Goal: Task Accomplishment & Management: Manage account settings

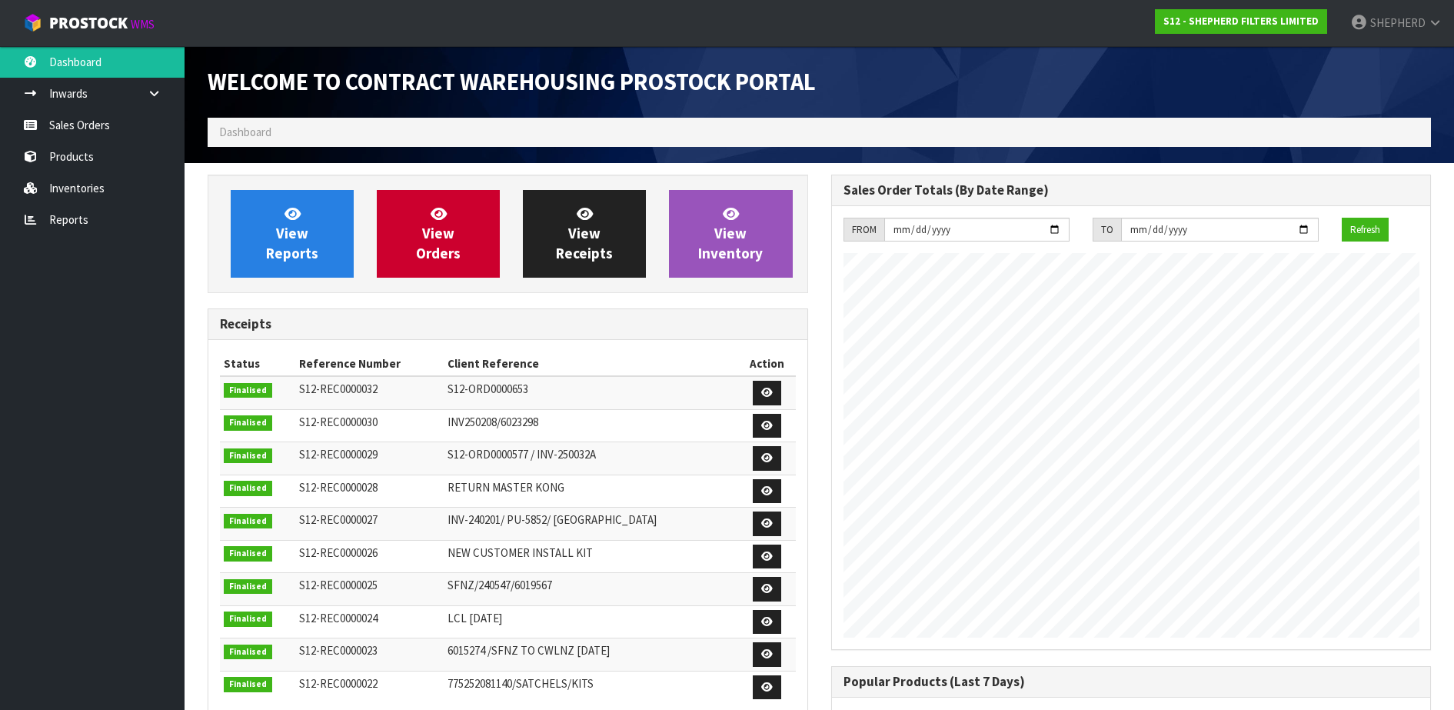
scroll to position [653, 623]
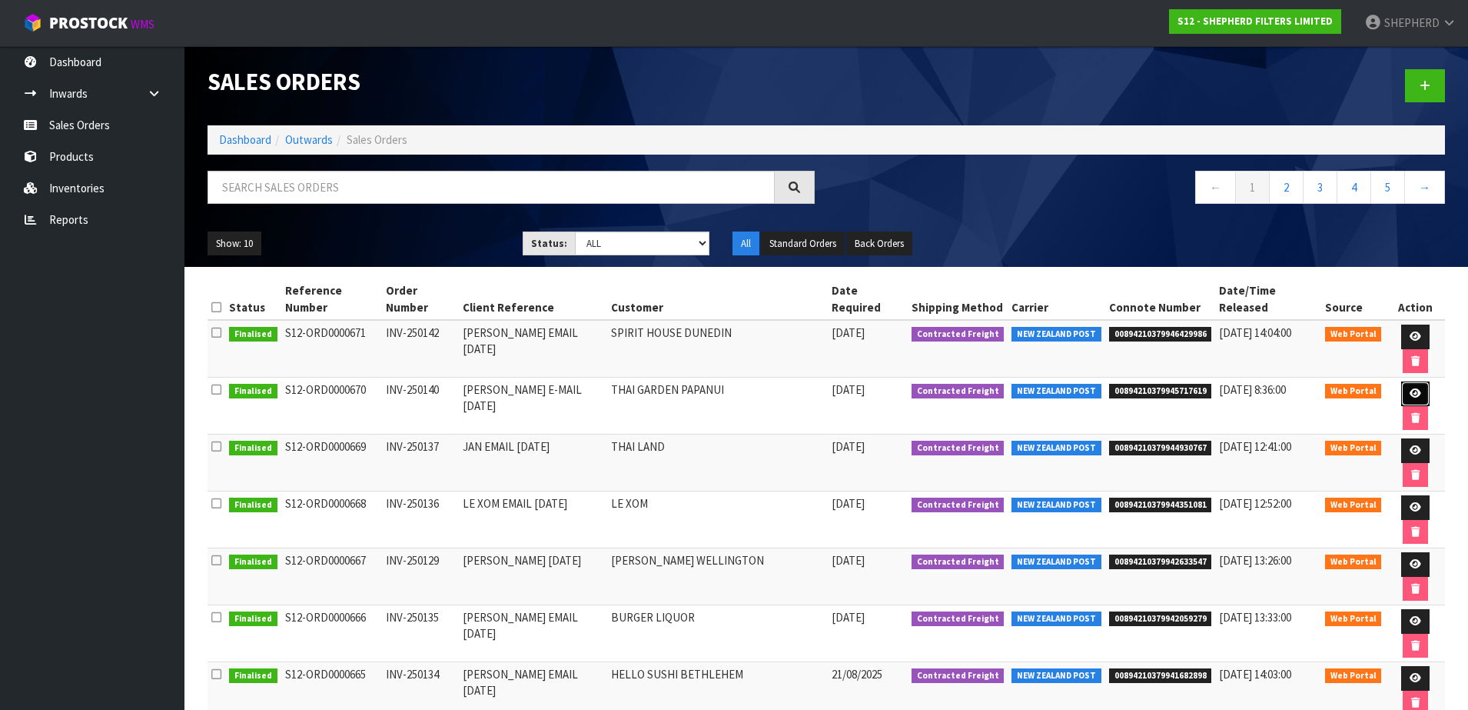
click at [1401, 381] on link at bounding box center [1415, 393] width 28 height 25
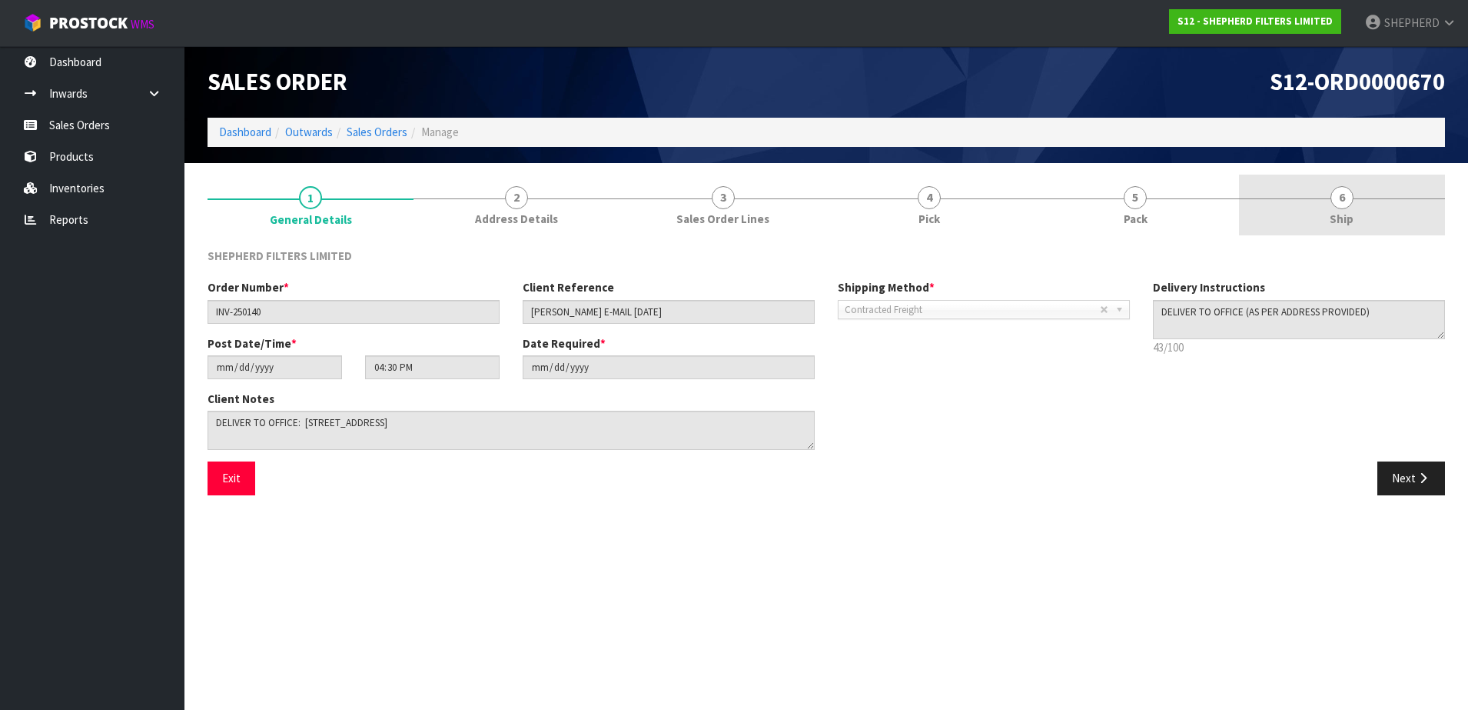
click at [1345, 194] on span "6" at bounding box center [1342, 197] width 23 height 23
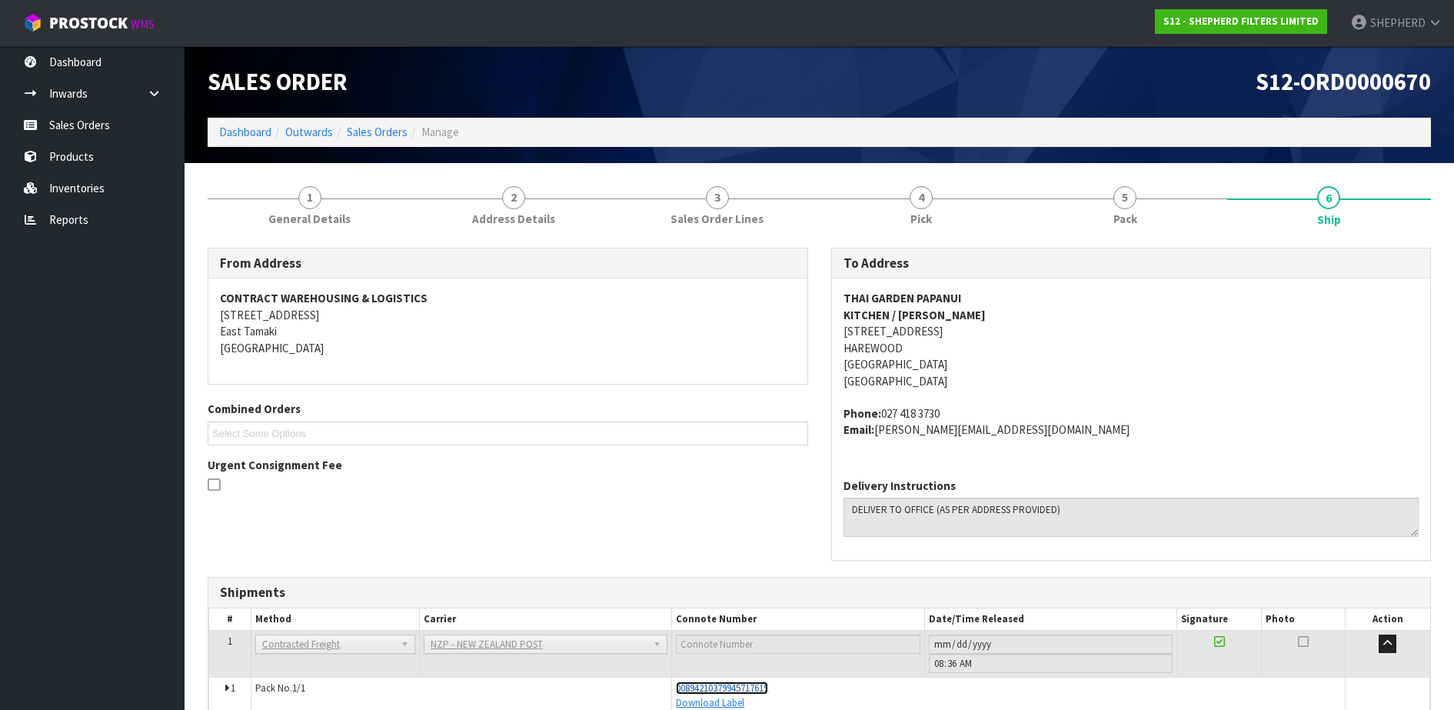
click at [766, 686] on span "00894210379945717619" at bounding box center [722, 687] width 92 height 13
click at [44, 132] on link "Sales Orders" at bounding box center [92, 125] width 185 height 32
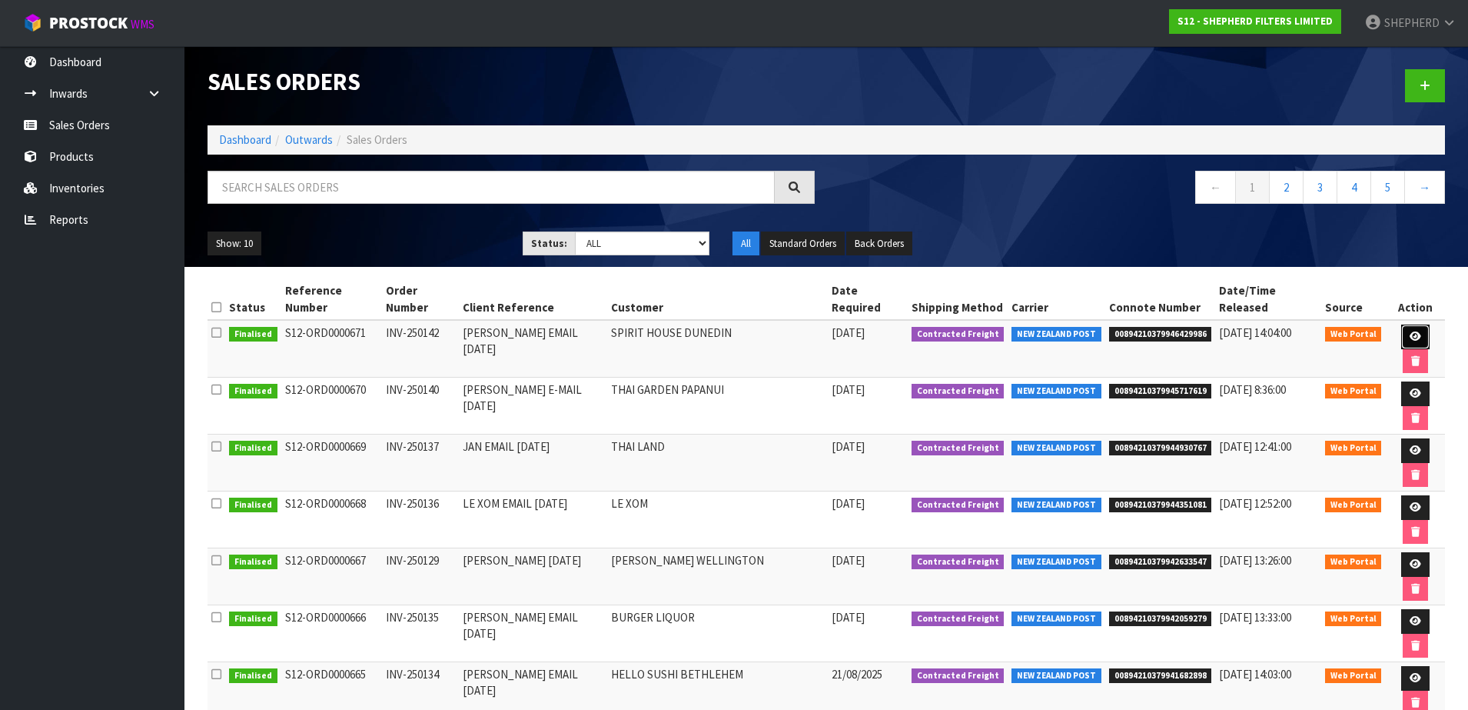
click at [1410, 331] on icon at bounding box center [1416, 336] width 12 height 10
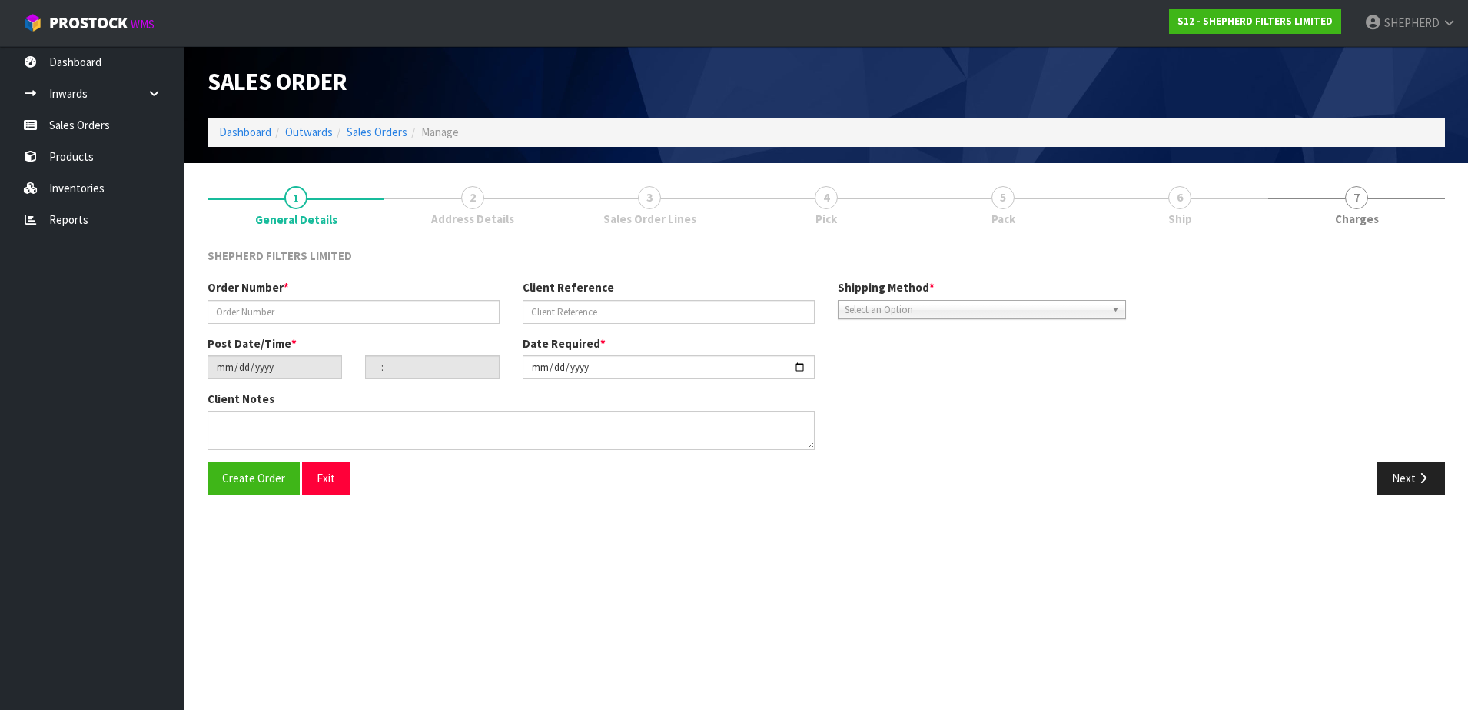
type input "INV-250142"
type input "[PERSON_NAME] EMAIL [DATE]"
type input "[DATE]"
type input "20:48:00.000"
type input "[DATE]"
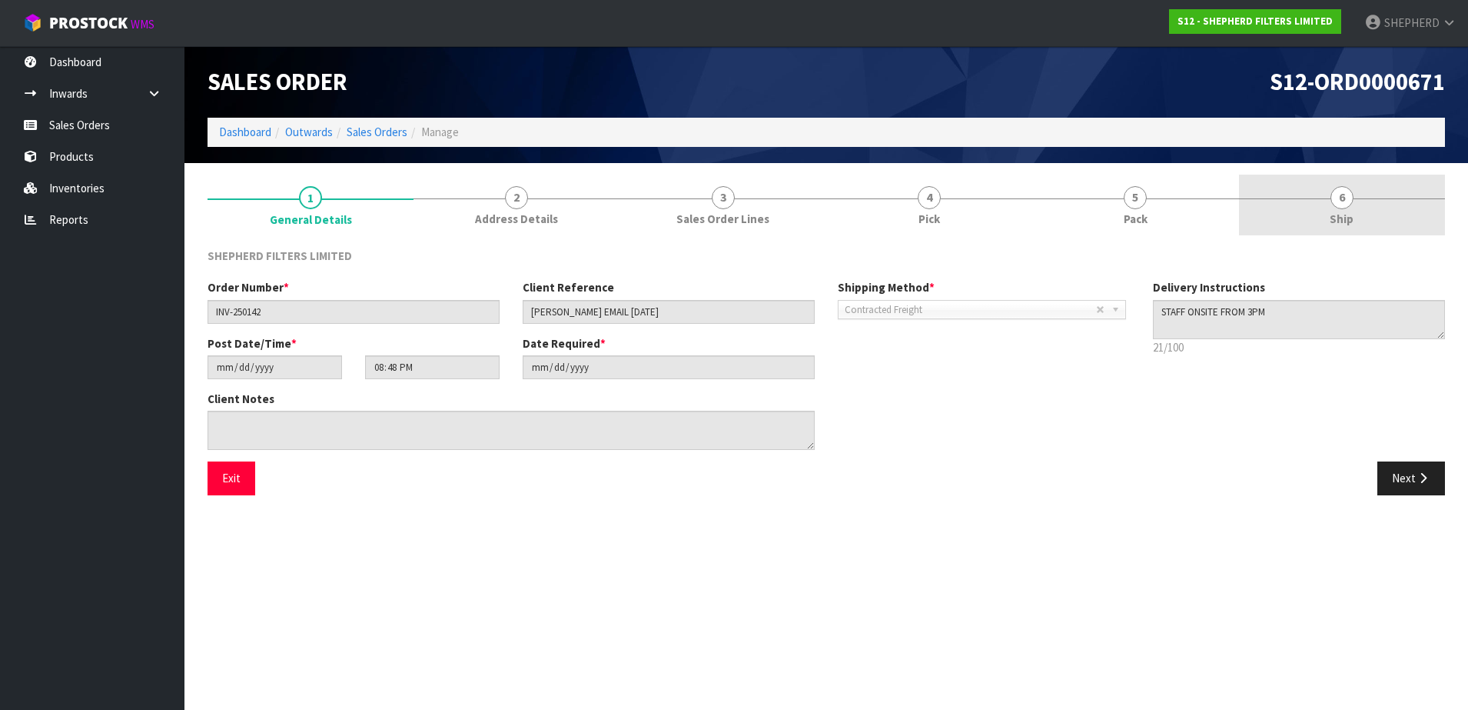
click at [1345, 198] on span "6" at bounding box center [1342, 197] width 23 height 23
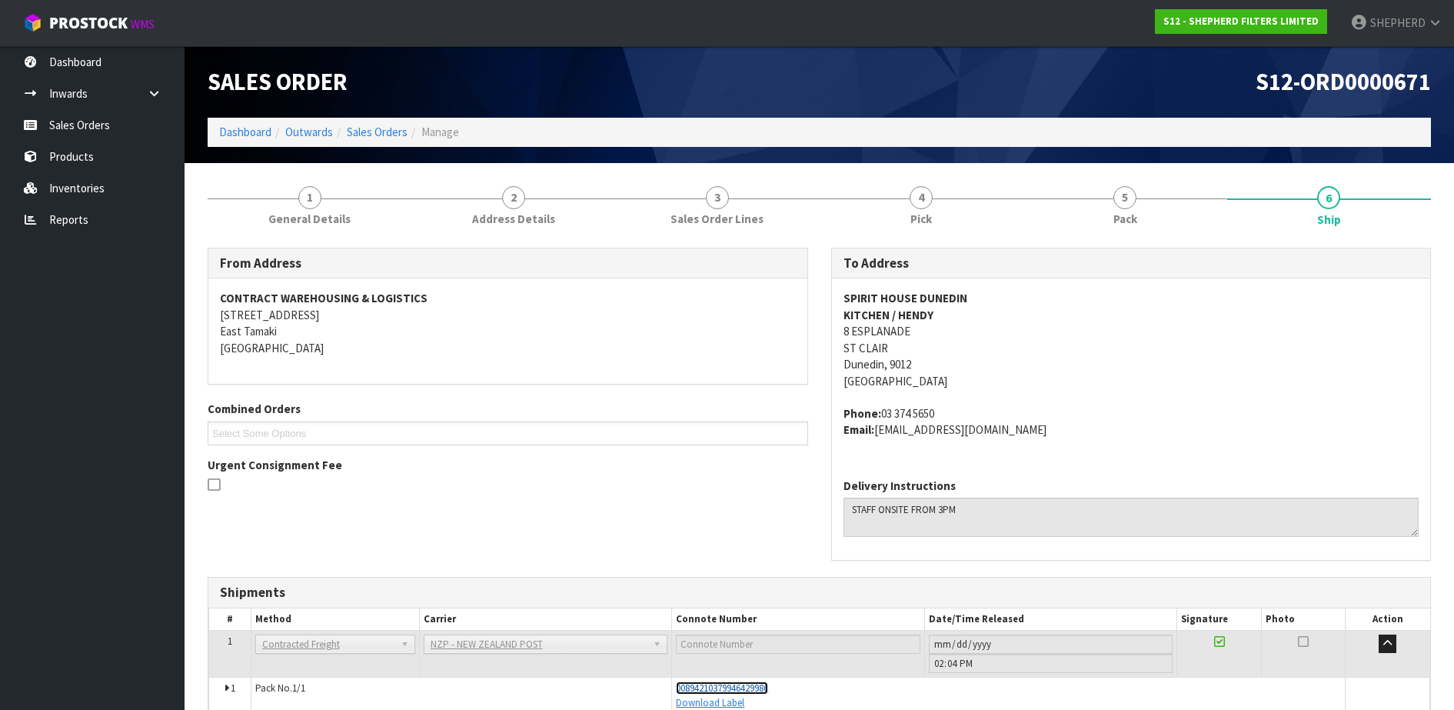
click at [736, 687] on span "00894210379946429986" at bounding box center [722, 687] width 92 height 13
click at [71, 125] on link "Sales Orders" at bounding box center [92, 125] width 185 height 32
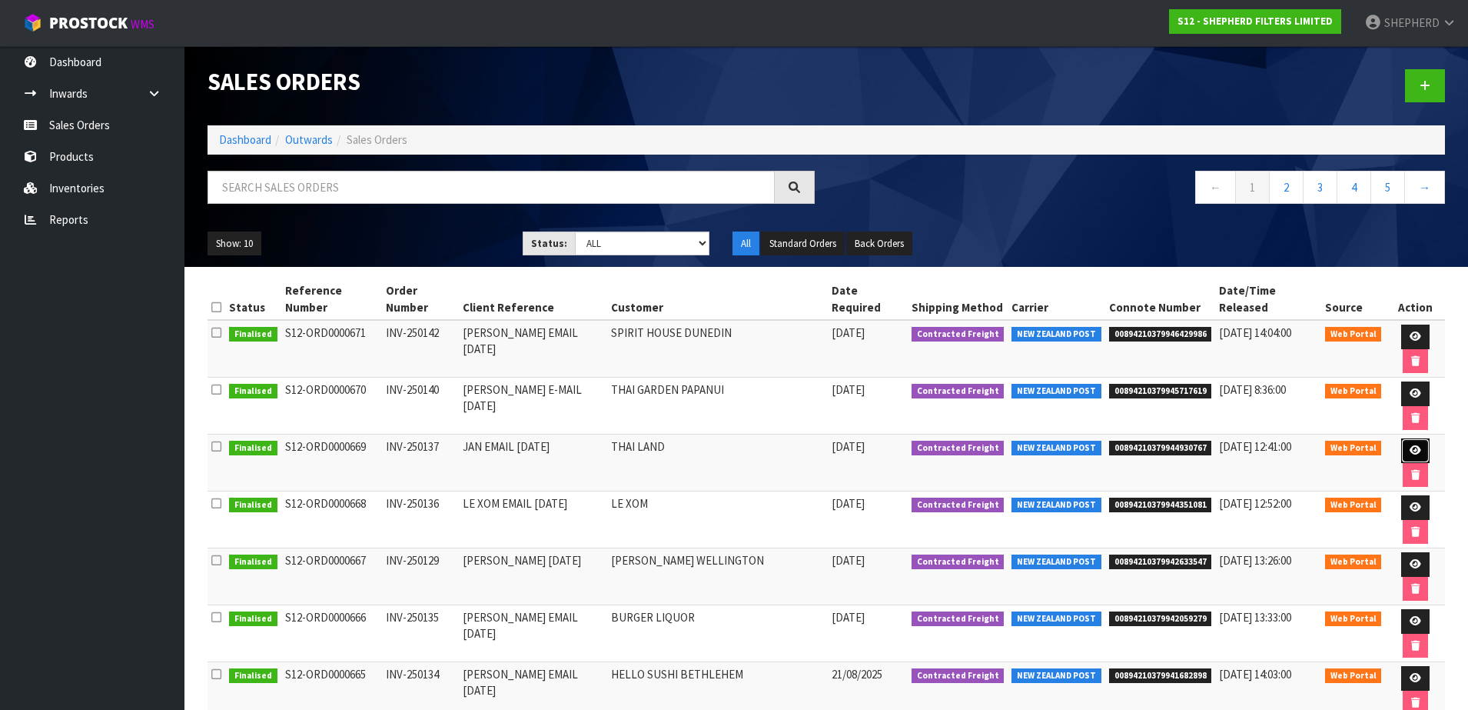
click at [1410, 445] on icon at bounding box center [1416, 450] width 12 height 10
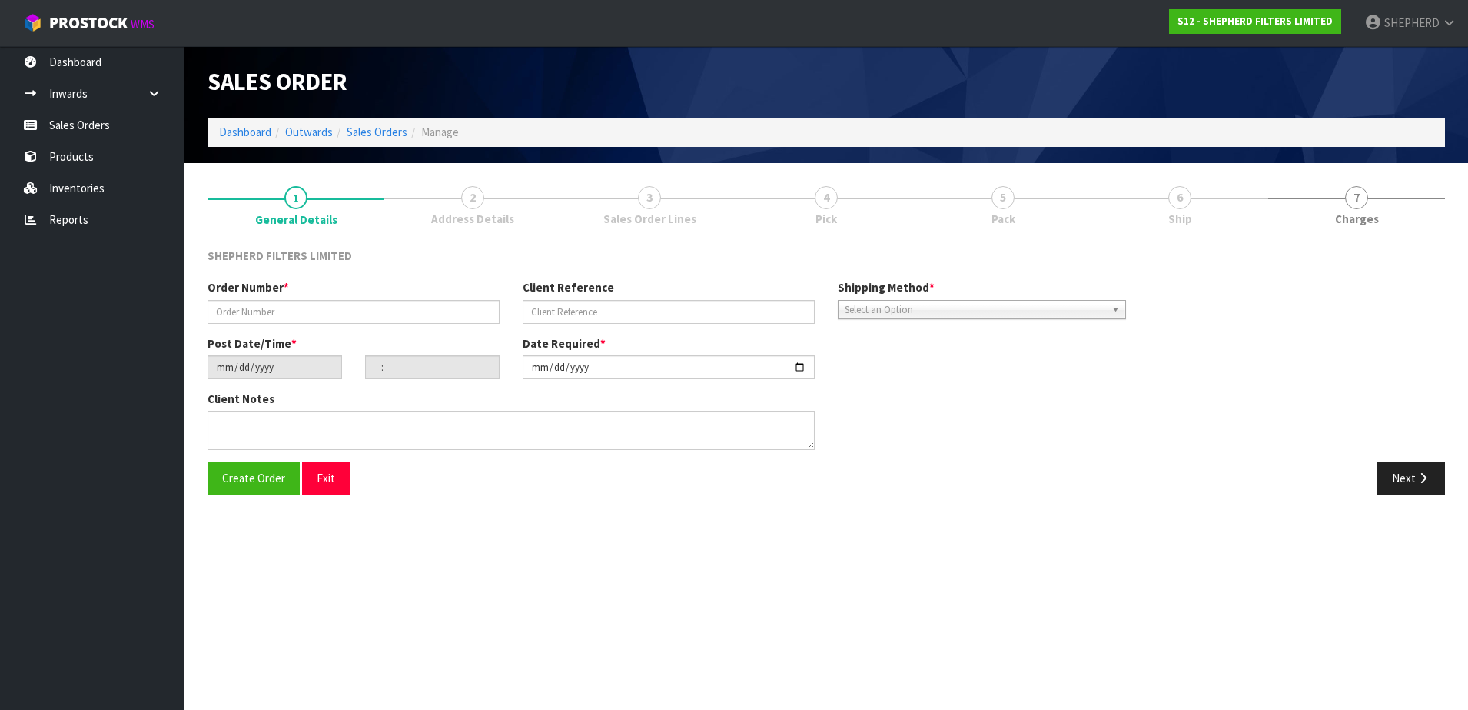
type input "INV-250137"
type input "JAN EMAIL [DATE]"
type input "[DATE]"
type input "18:50:00.000"
type input "[DATE]"
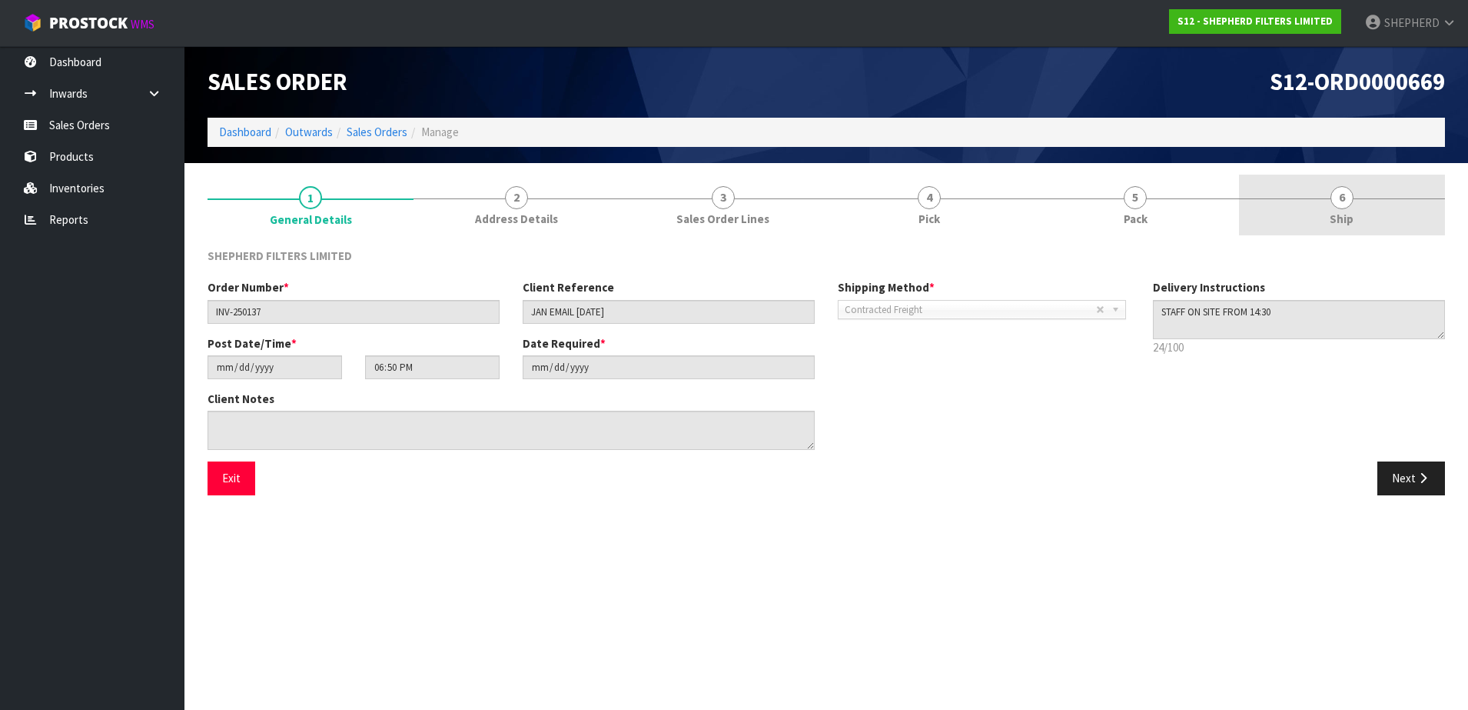
click at [1349, 197] on span "6" at bounding box center [1342, 197] width 23 height 23
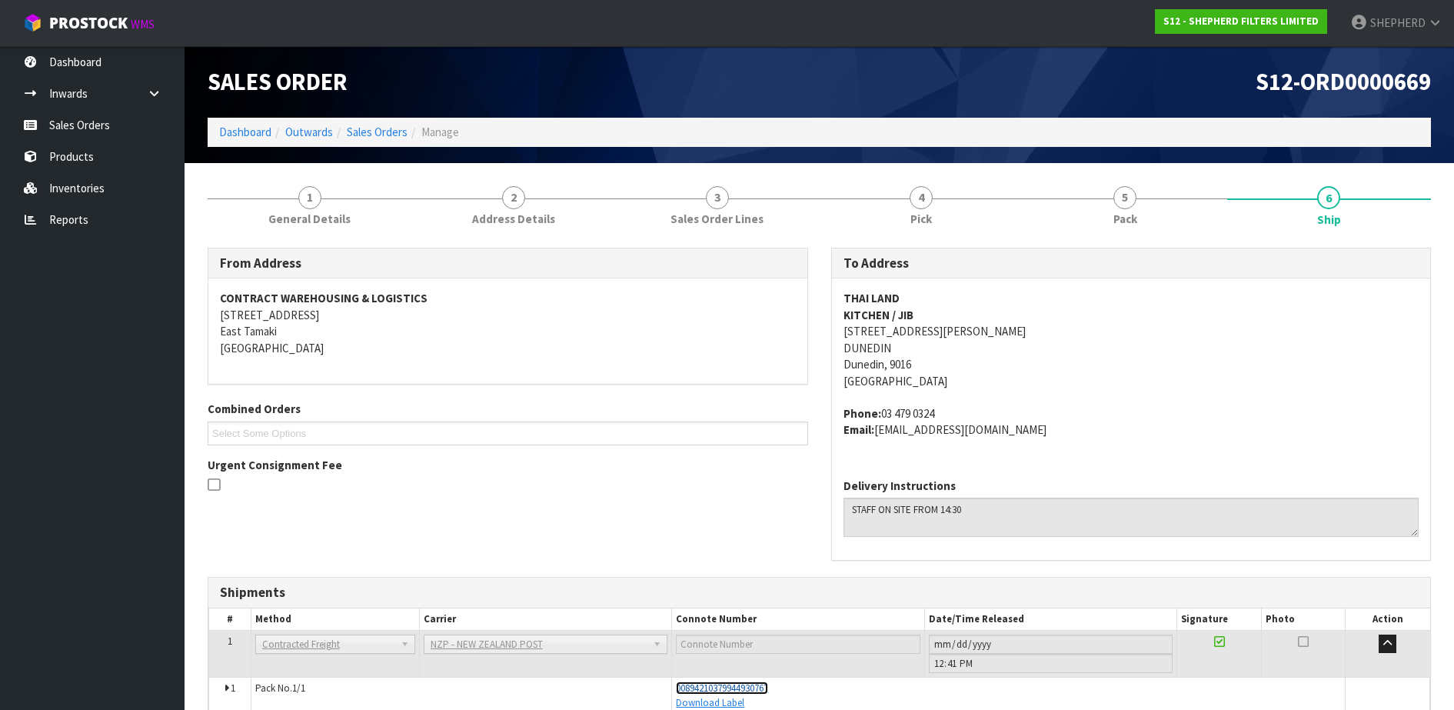
click at [740, 690] on span "00894210379944930767" at bounding box center [722, 687] width 92 height 13
